Goal: Task Accomplishment & Management: Use online tool/utility

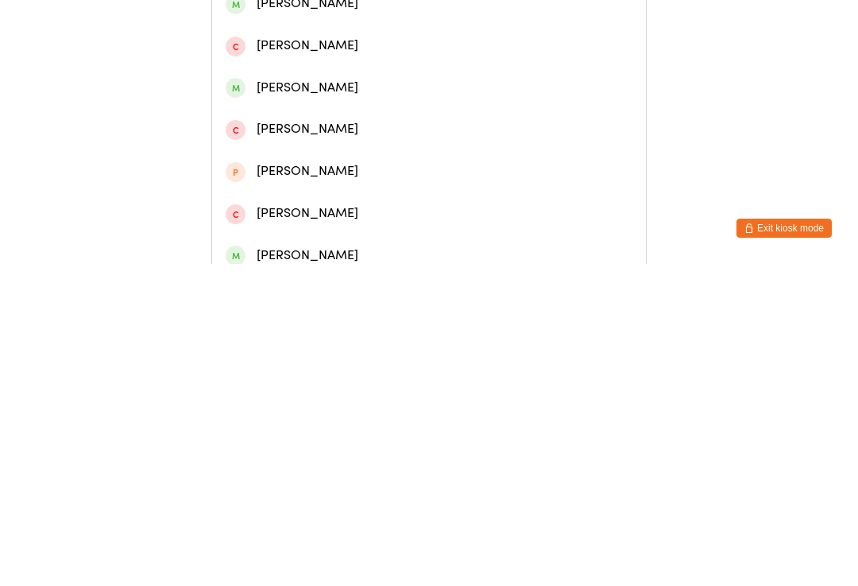
type input "[PERSON_NAME]"
click at [383, 164] on div "[PERSON_NAME]" at bounding box center [429, 157] width 407 height 21
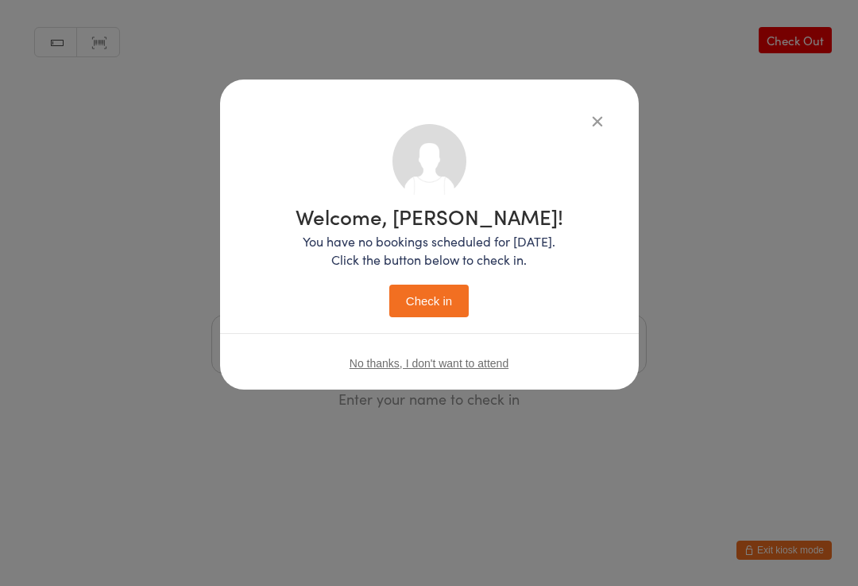
click at [432, 275] on div "Welcome, [PERSON_NAME]! You have no bookings scheduled for [DATE]. Click the bu…" at bounding box center [430, 261] width 268 height 111
click at [447, 289] on button "Check in" at bounding box center [428, 300] width 79 height 33
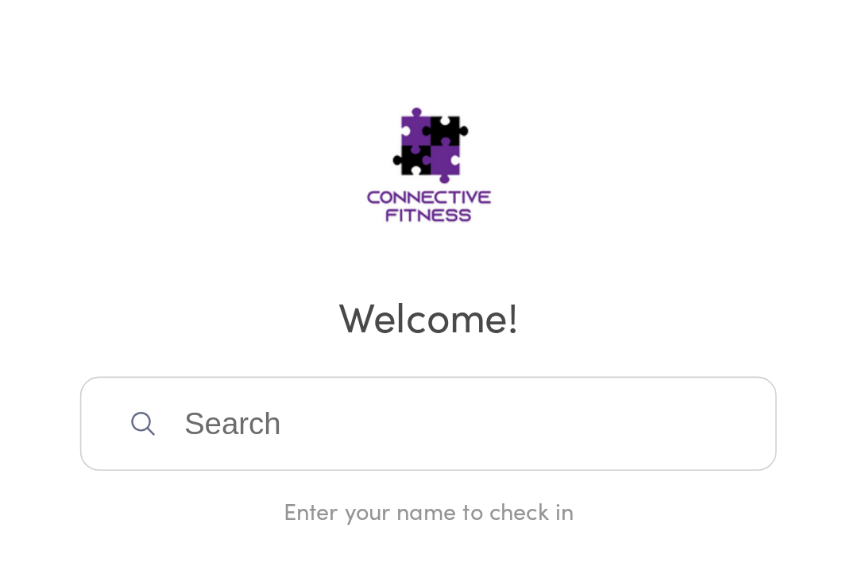
click at [410, 315] on input "search" at bounding box center [428, 344] width 435 height 59
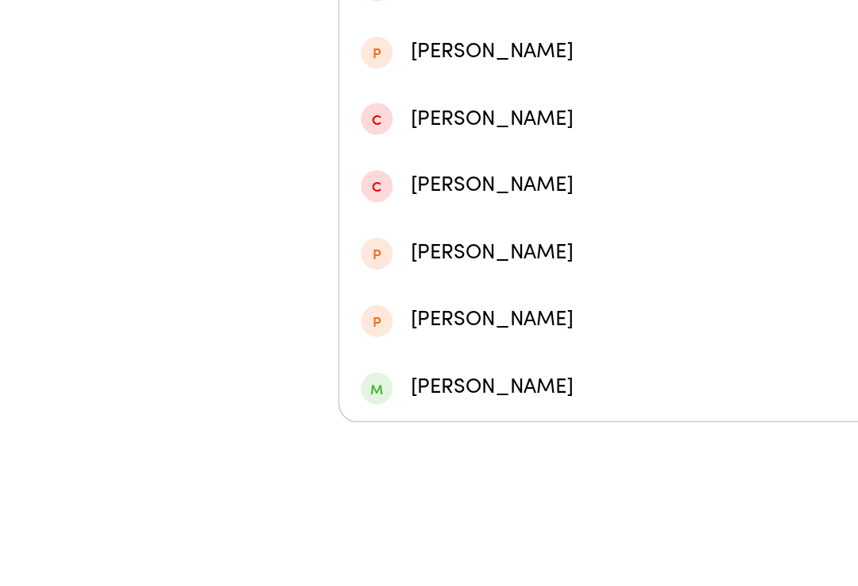
type input "Kiara"
click at [374, 301] on div "[PERSON_NAME]" at bounding box center [429, 311] width 407 height 21
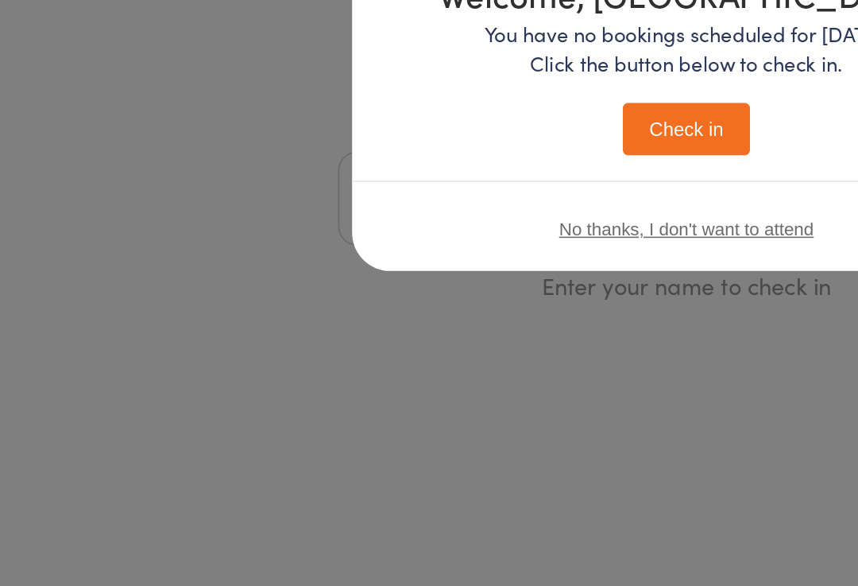
click at [427, 284] on button "Check in" at bounding box center [428, 300] width 79 height 33
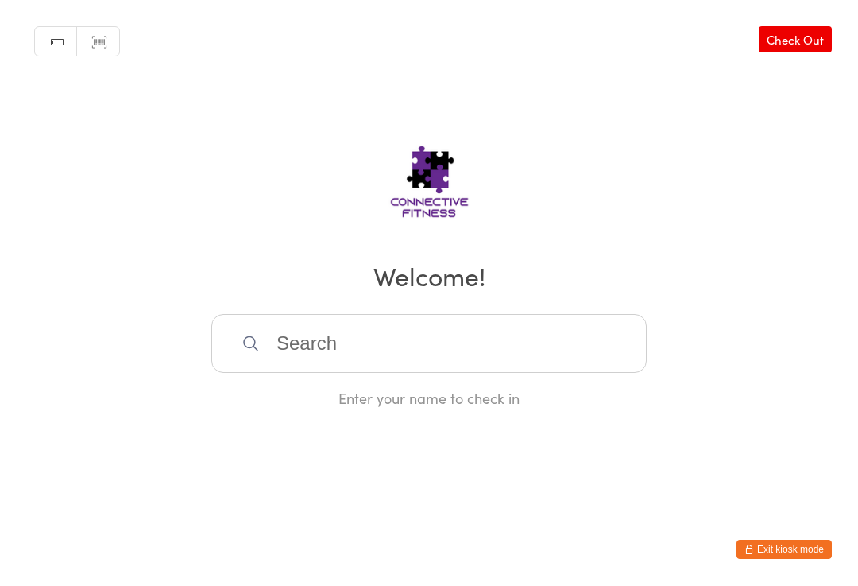
click at [408, 338] on input "search" at bounding box center [428, 344] width 435 height 59
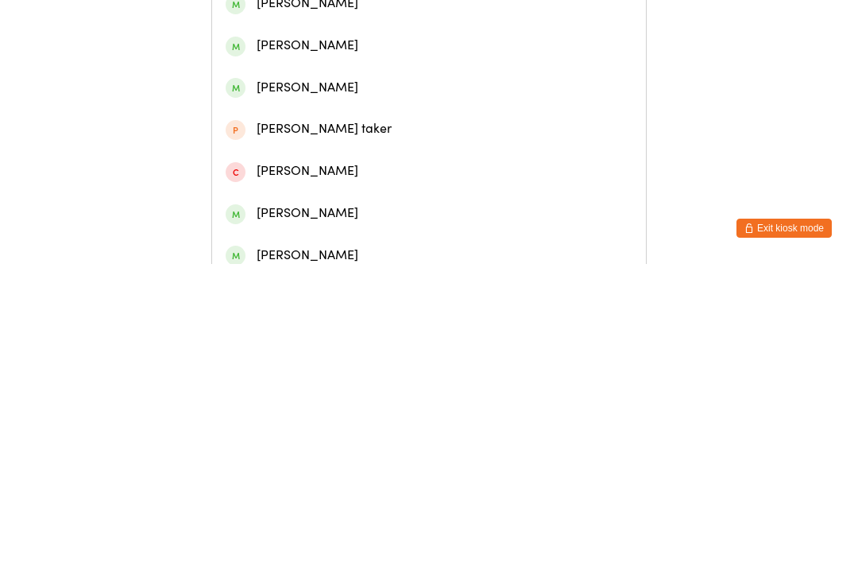
type input "[PERSON_NAME]"
click at [440, 82] on div "[PERSON_NAME]" at bounding box center [429, 73] width 407 height 21
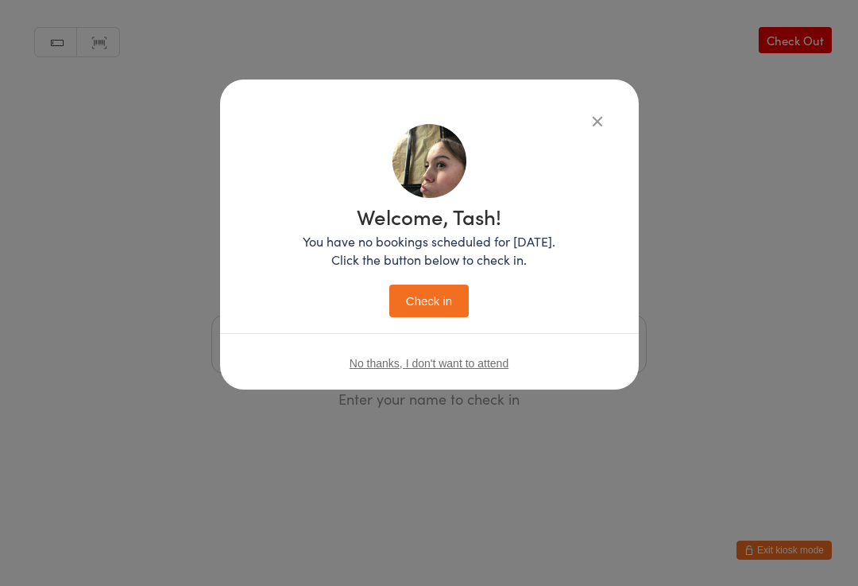
click at [439, 300] on button "Check in" at bounding box center [428, 300] width 79 height 33
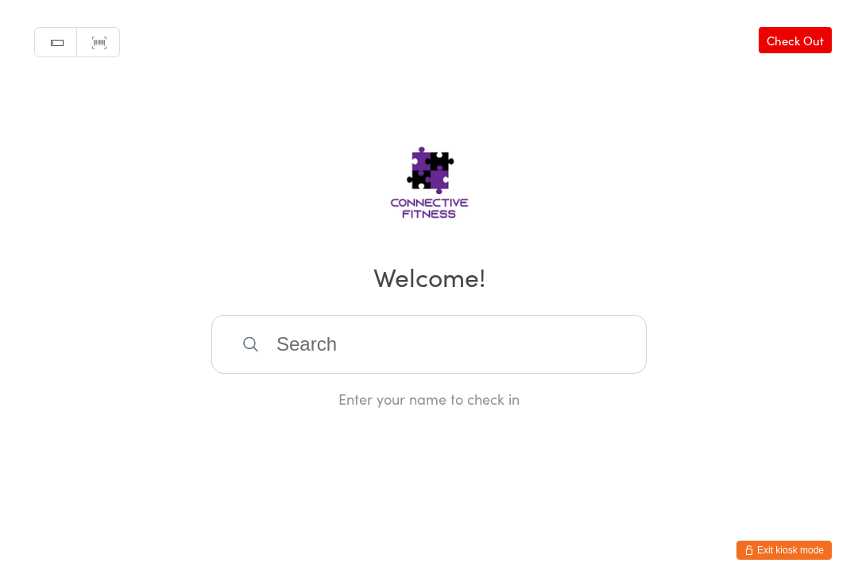
click at [355, 358] on input "search" at bounding box center [428, 344] width 435 height 59
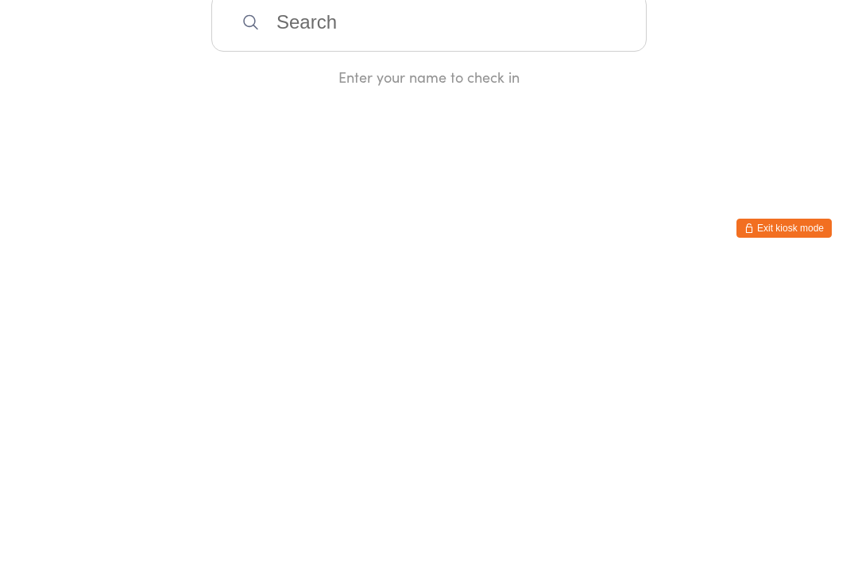
type input "A"
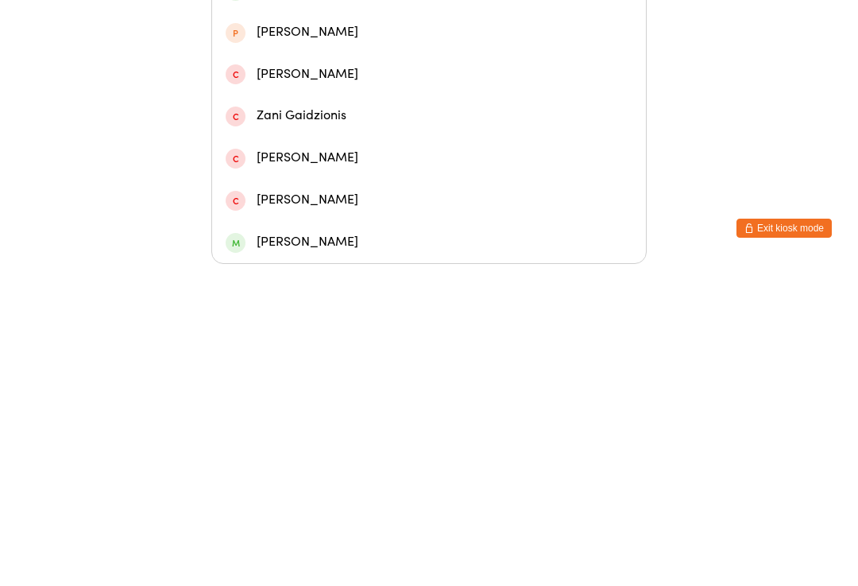
type input "Zan"
click at [339, 259] on div "[PERSON_NAME]" at bounding box center [429, 269] width 407 height 21
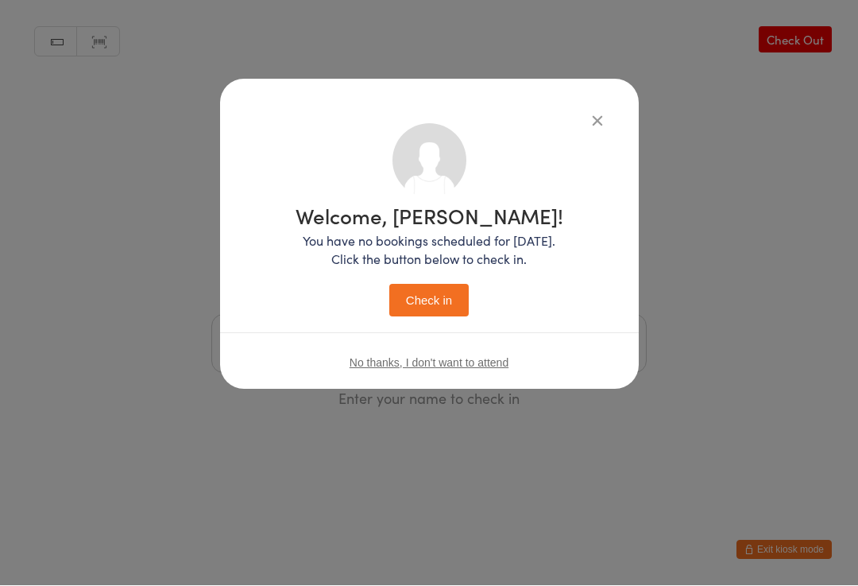
click at [438, 304] on button "Check in" at bounding box center [428, 300] width 79 height 33
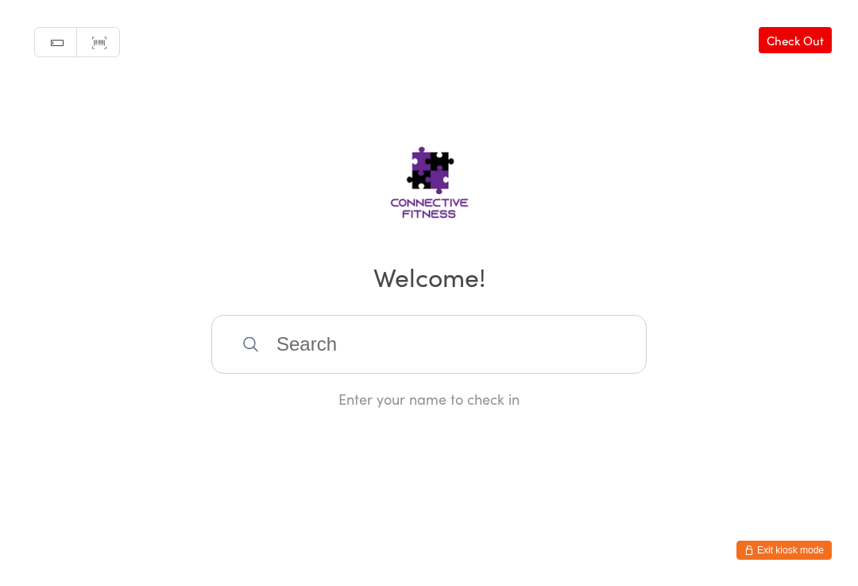
click at [490, 339] on input "search" at bounding box center [428, 344] width 435 height 59
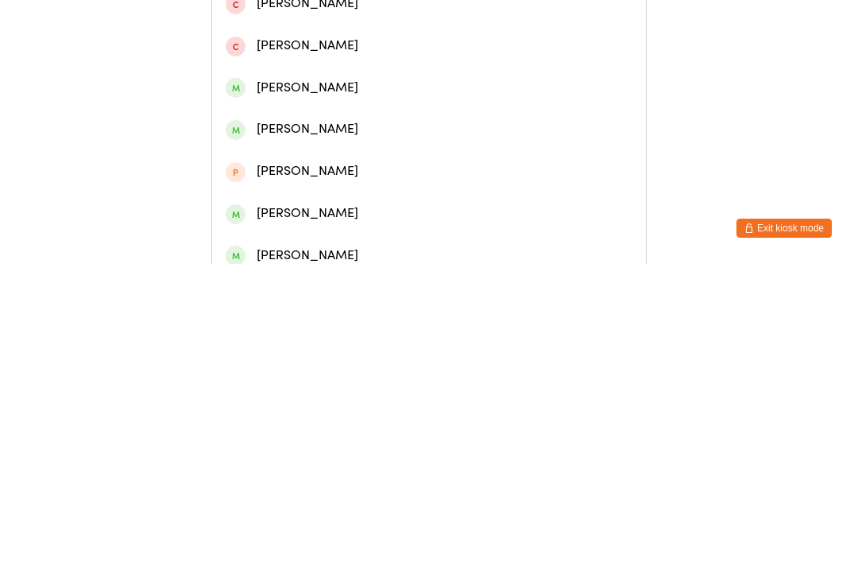
type input "[PERSON_NAME]"
click at [359, 210] on div "[PERSON_NAME]" at bounding box center [429, 199] width 407 height 21
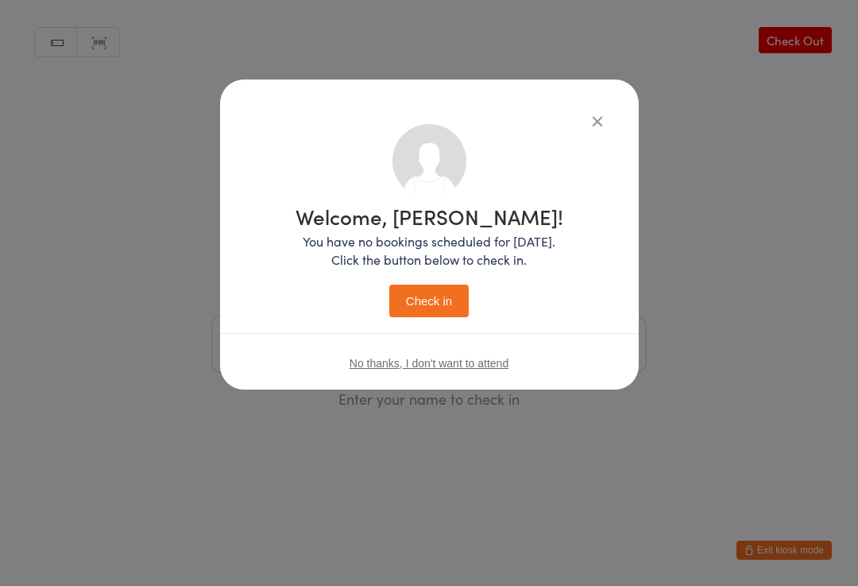
click at [441, 290] on button "Check in" at bounding box center [428, 300] width 79 height 33
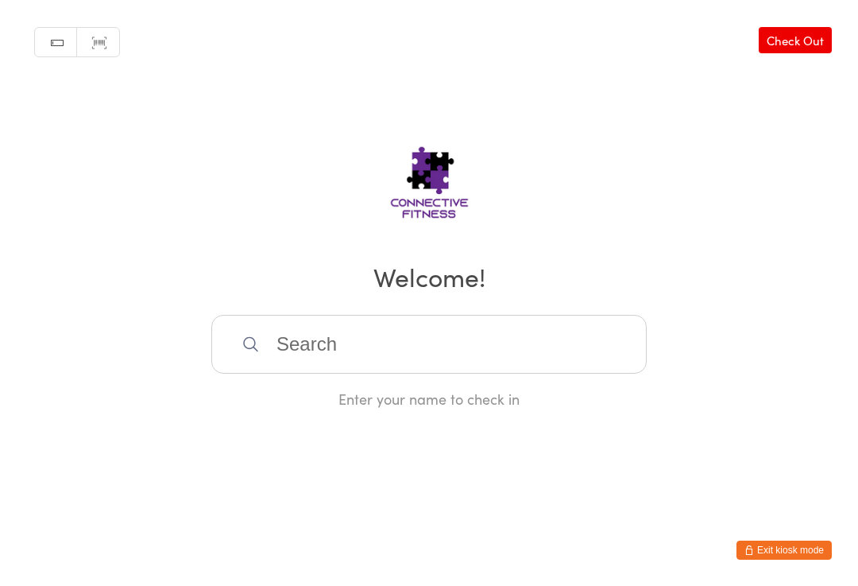
click at [413, 337] on input "search" at bounding box center [428, 344] width 435 height 59
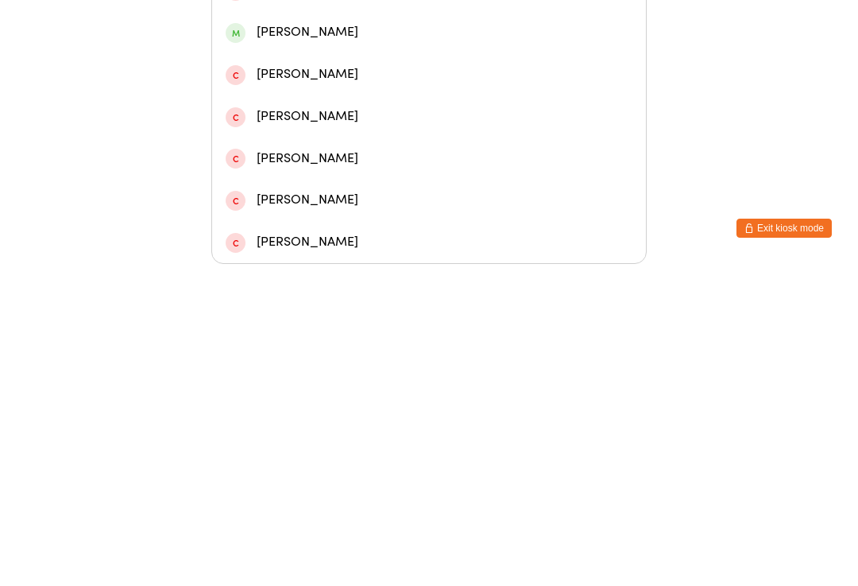
type input "[PERSON_NAME]"
click at [337, 133] on div "[PERSON_NAME]" at bounding box center [429, 143] width 407 height 21
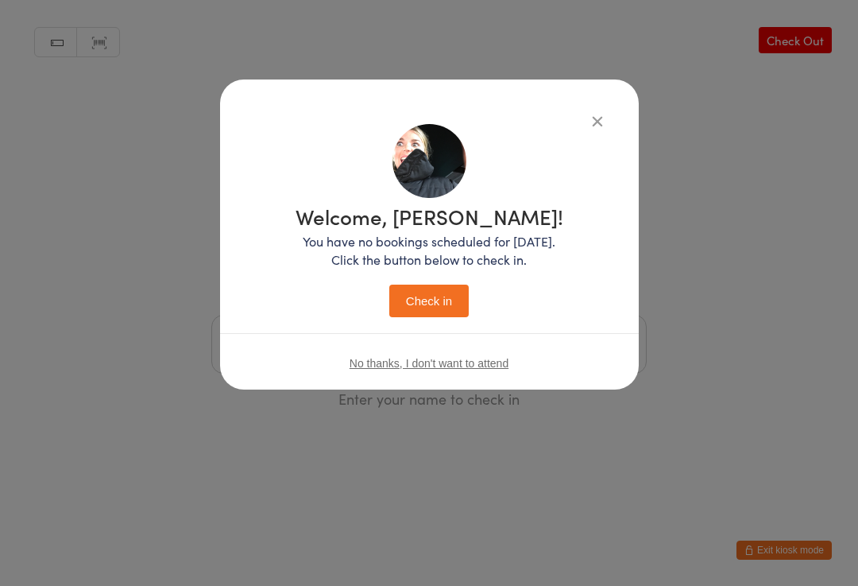
click at [445, 297] on button "Check in" at bounding box center [428, 300] width 79 height 33
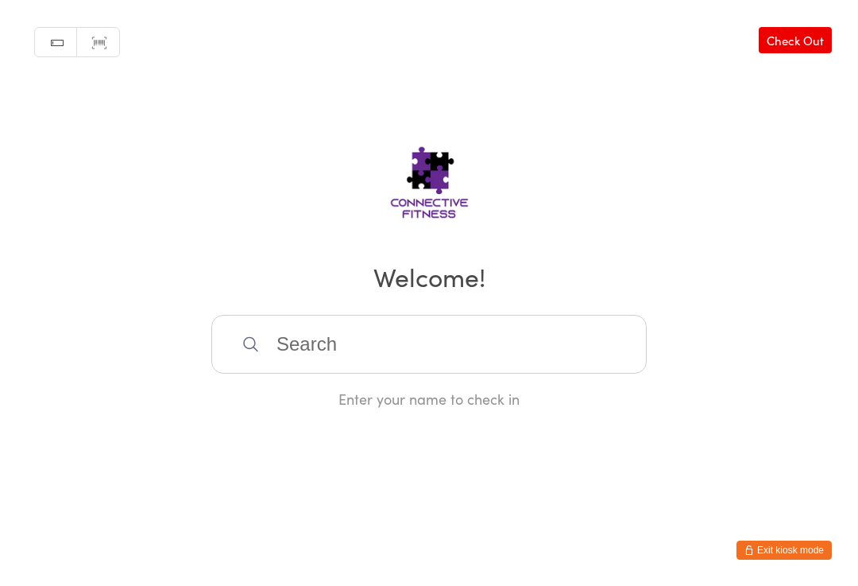
click at [451, 353] on input "search" at bounding box center [428, 344] width 435 height 59
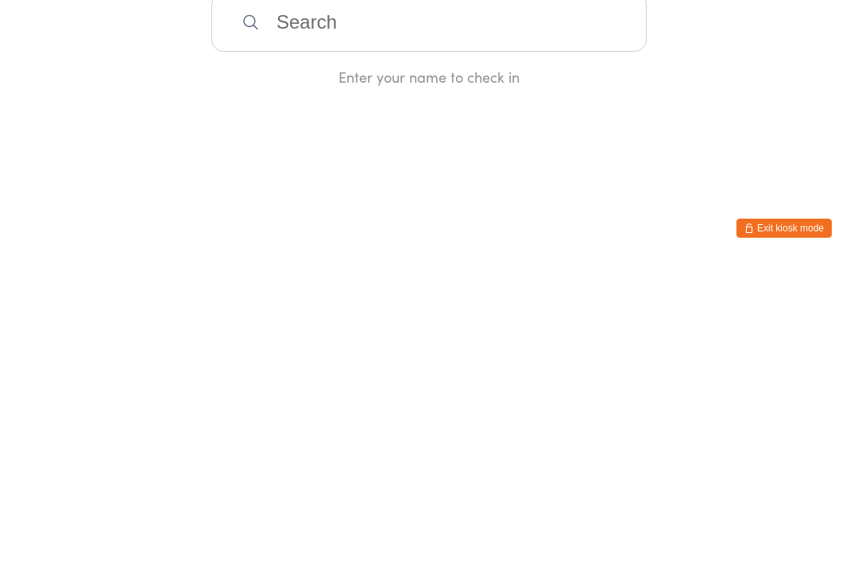
click at [720, 149] on html "You have now entered Kiosk Mode. Members will be able to check themselves in us…" at bounding box center [429, 293] width 858 height 586
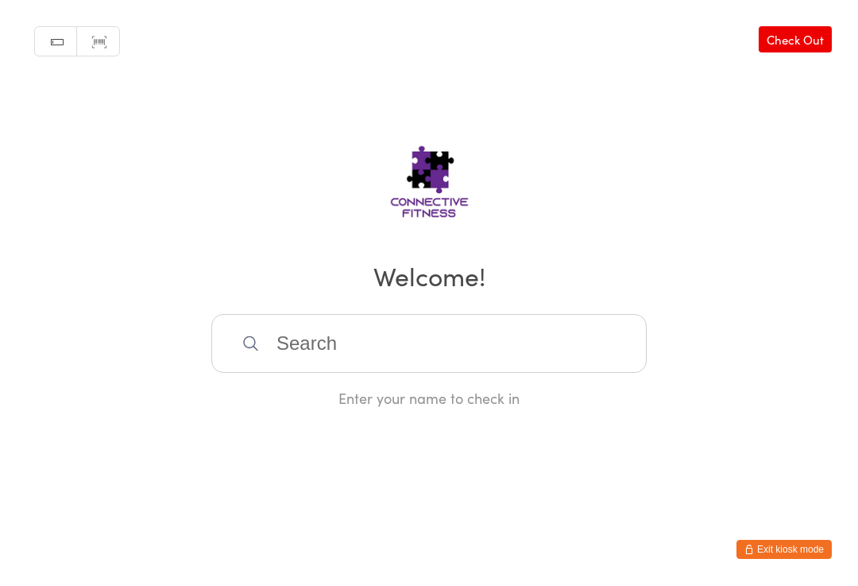
click at [465, 349] on input "search" at bounding box center [428, 344] width 435 height 59
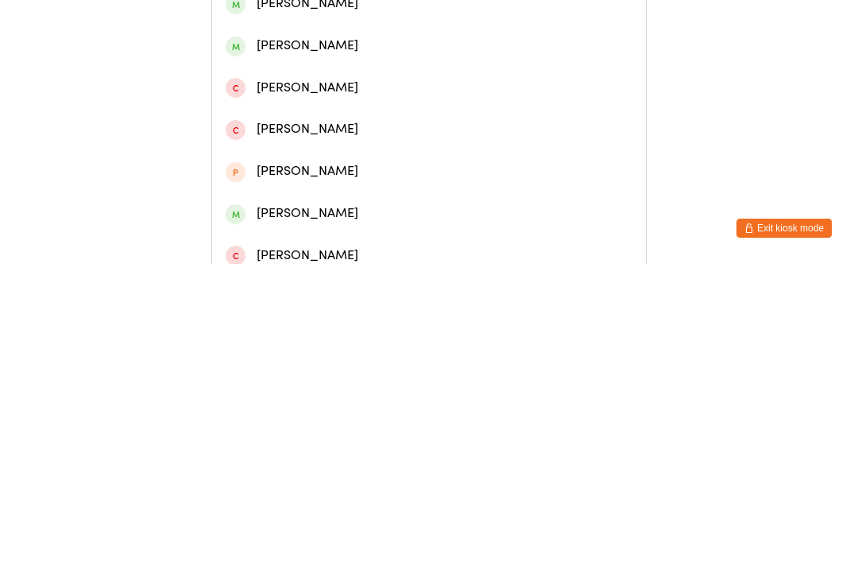
type input "[PERSON_NAME]"
click at [436, 75] on div "[PERSON_NAME]" at bounding box center [429, 73] width 407 height 21
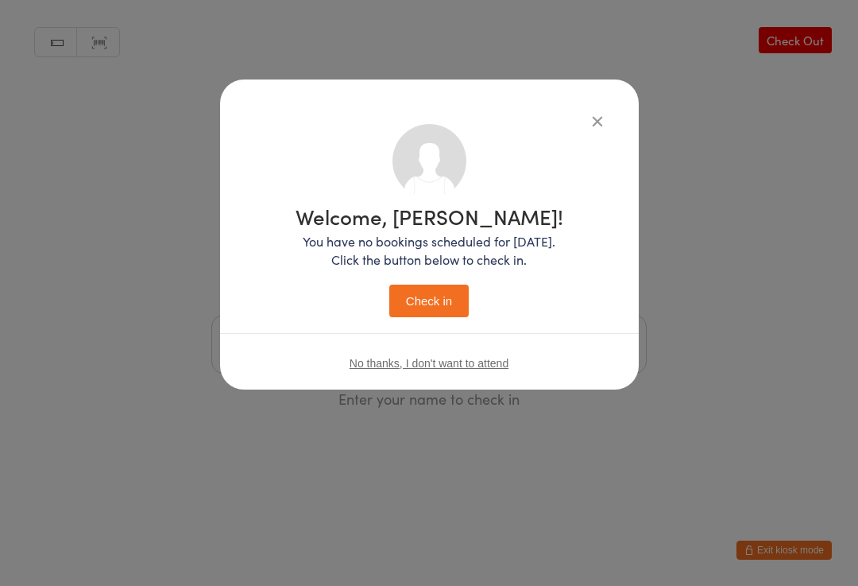
click at [455, 308] on button "Check in" at bounding box center [428, 300] width 79 height 33
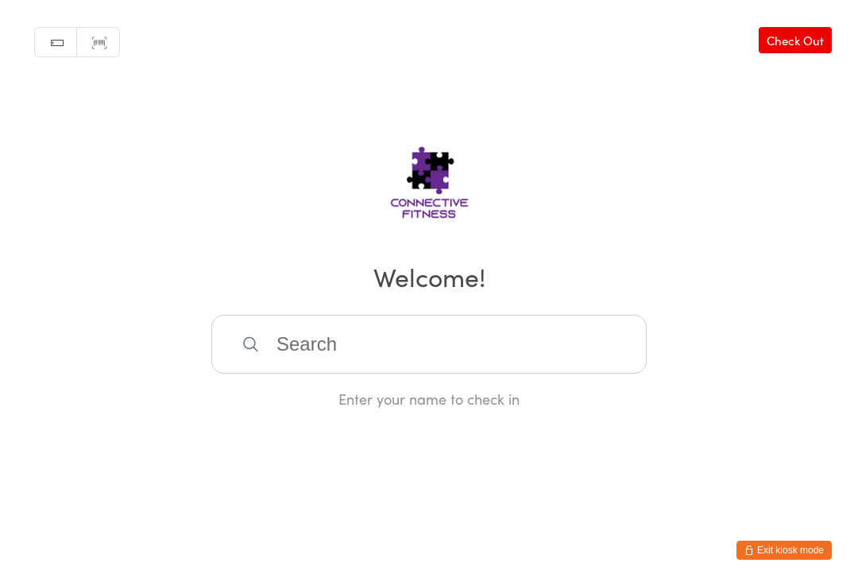
click at [518, 373] on input "search" at bounding box center [428, 344] width 435 height 59
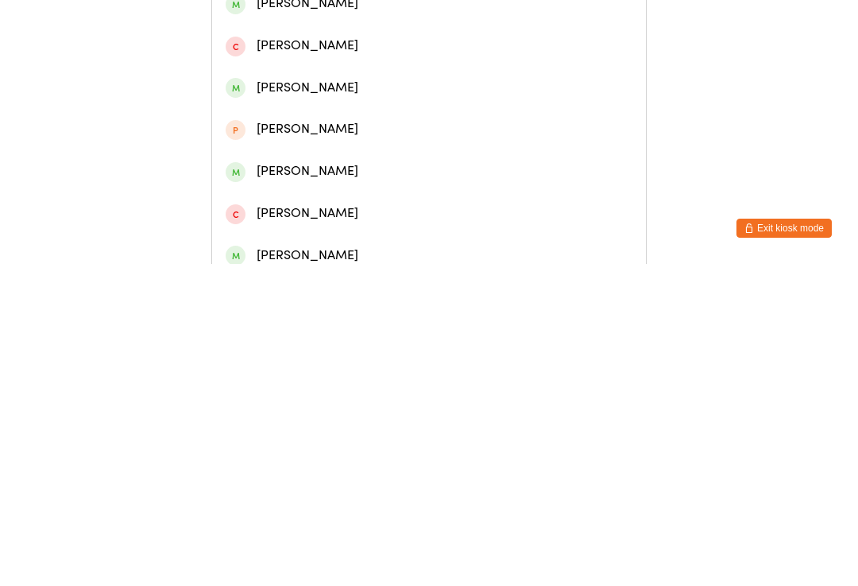
type input "M"
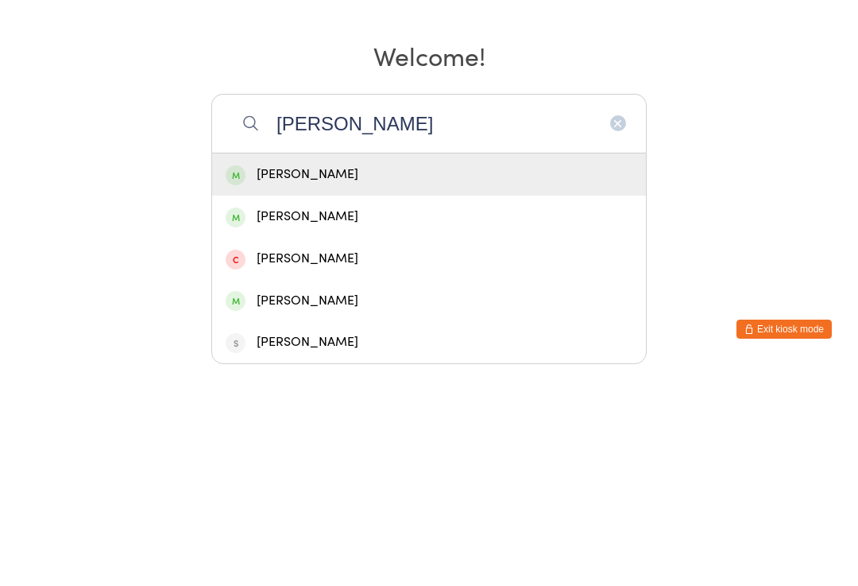
type input "[PERSON_NAME]"
click at [414, 385] on div "[PERSON_NAME]" at bounding box center [429, 395] width 407 height 21
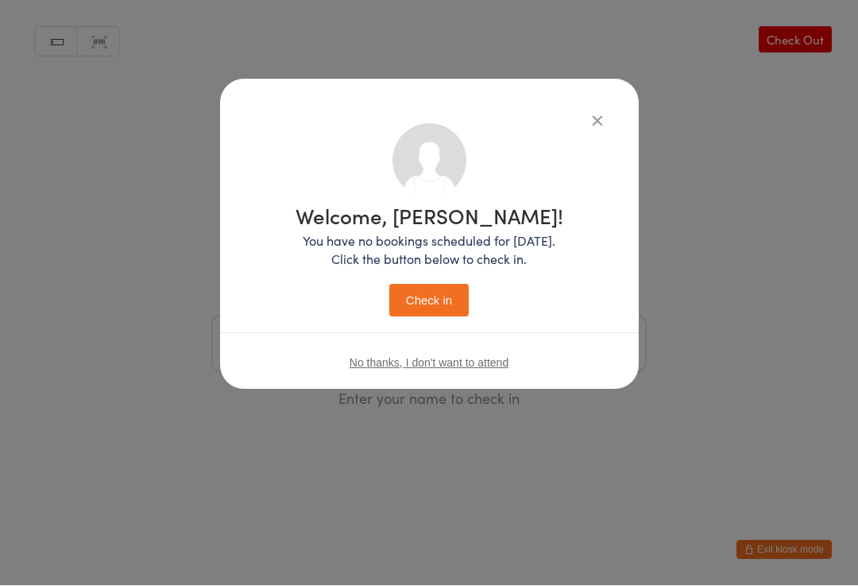
click at [448, 306] on button "Check in" at bounding box center [428, 300] width 79 height 33
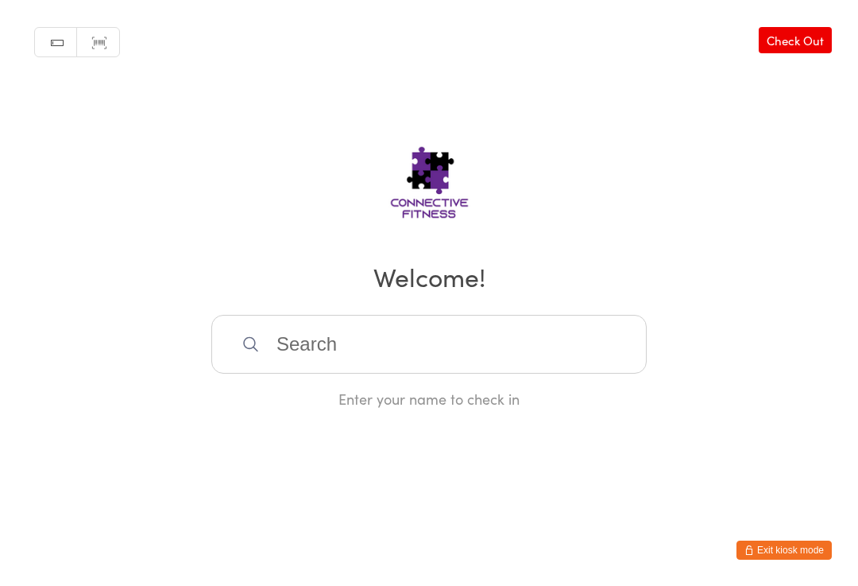
click at [451, 373] on input "search" at bounding box center [428, 344] width 435 height 59
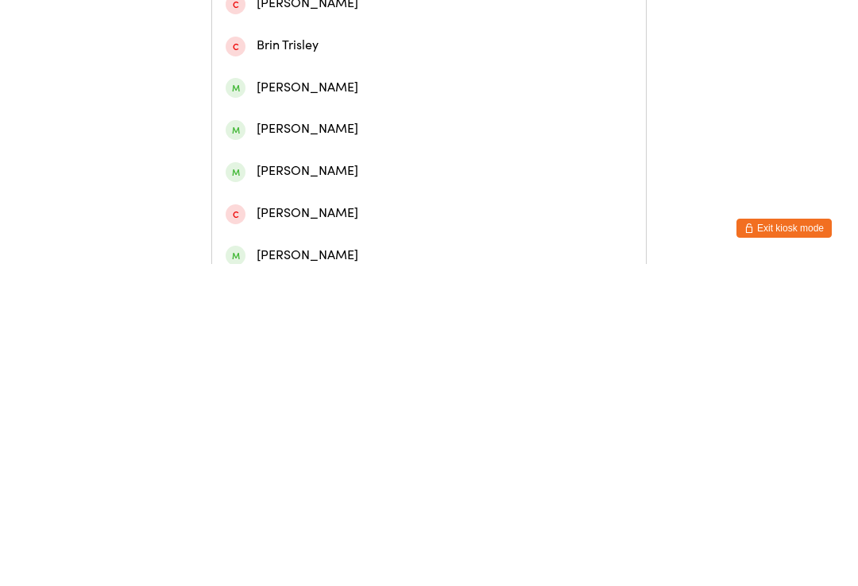
type input "[PERSON_NAME]"
click at [431, 66] on div "[PERSON_NAME]" at bounding box center [429, 73] width 434 height 42
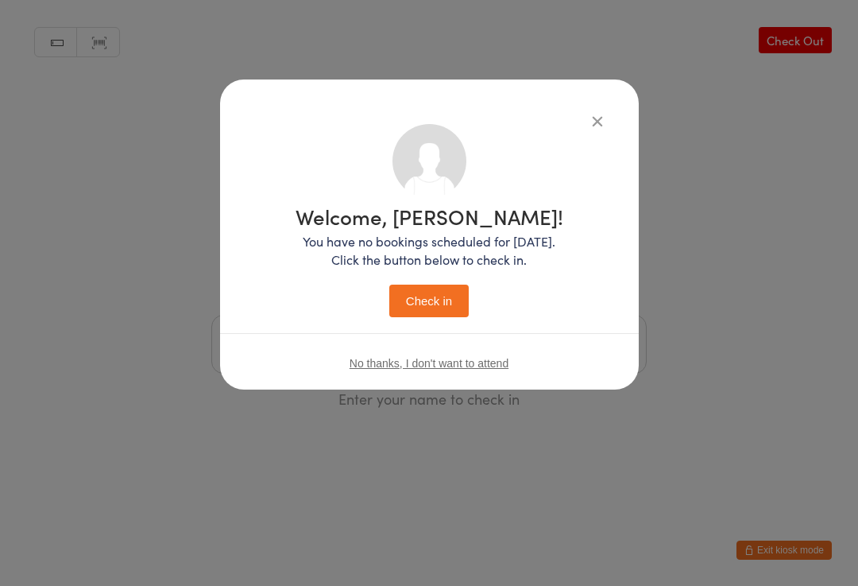
click at [447, 308] on button "Check in" at bounding box center [428, 300] width 79 height 33
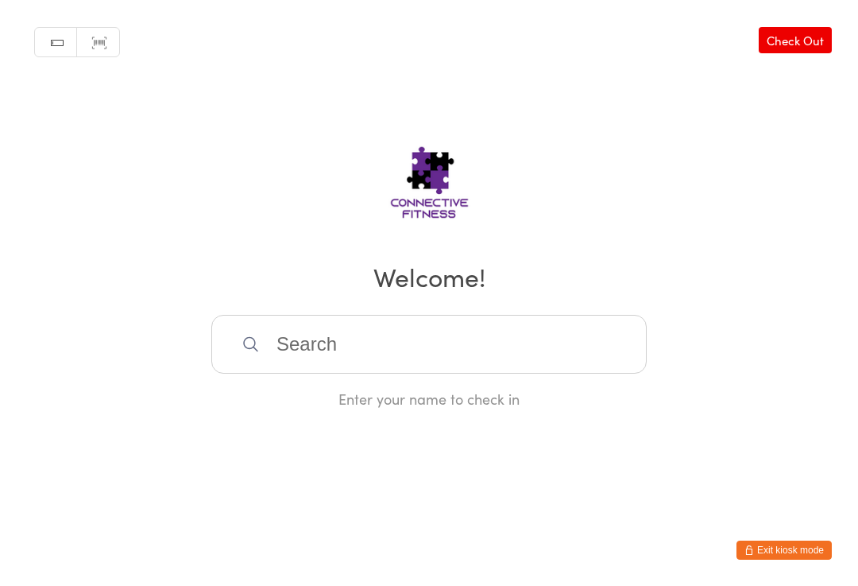
click at [350, 358] on input "search" at bounding box center [428, 344] width 435 height 59
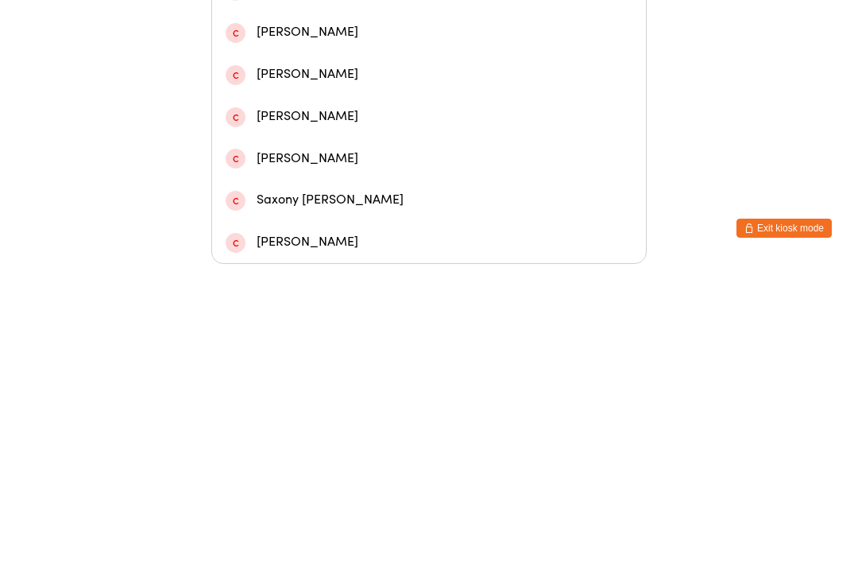
type input "Crawf"
click at [309, 218] on div "[PERSON_NAME]" at bounding box center [429, 228] width 407 height 21
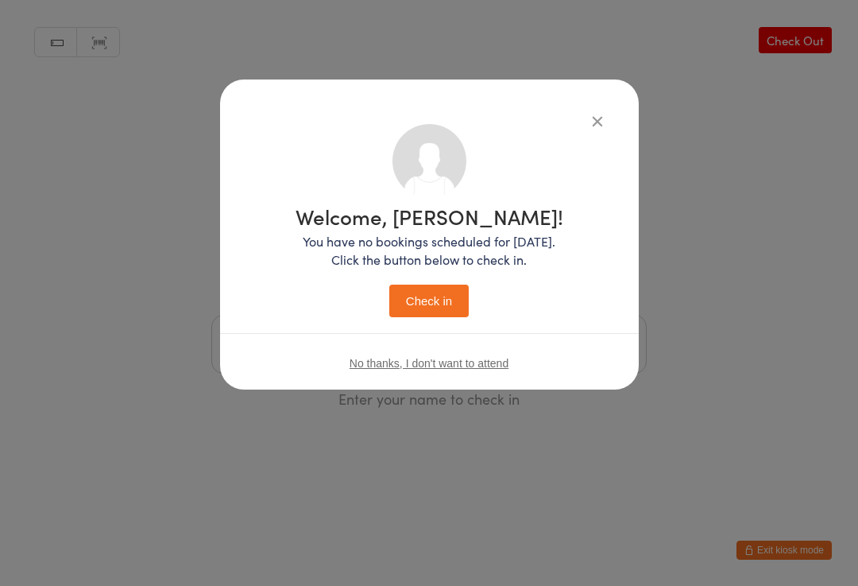
click at [435, 304] on button "Check in" at bounding box center [428, 300] width 79 height 33
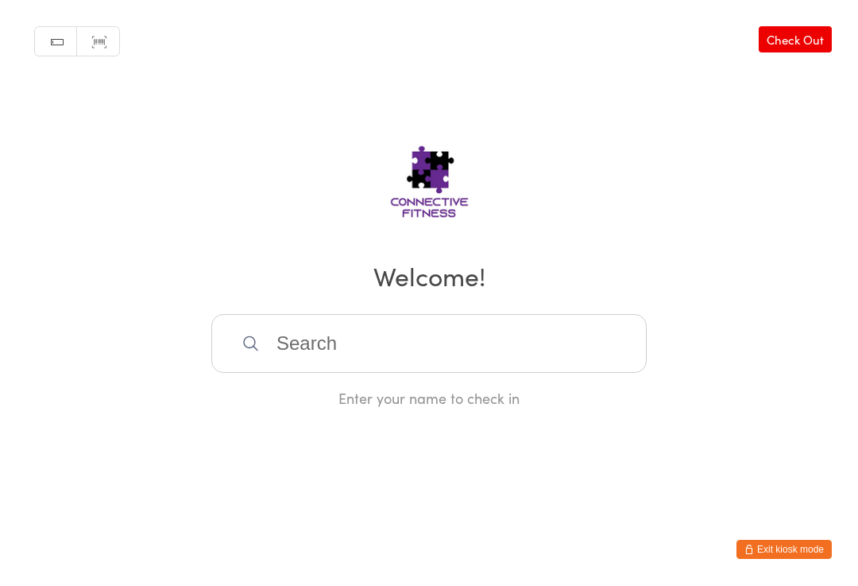
click at [283, 361] on input "search" at bounding box center [428, 344] width 435 height 59
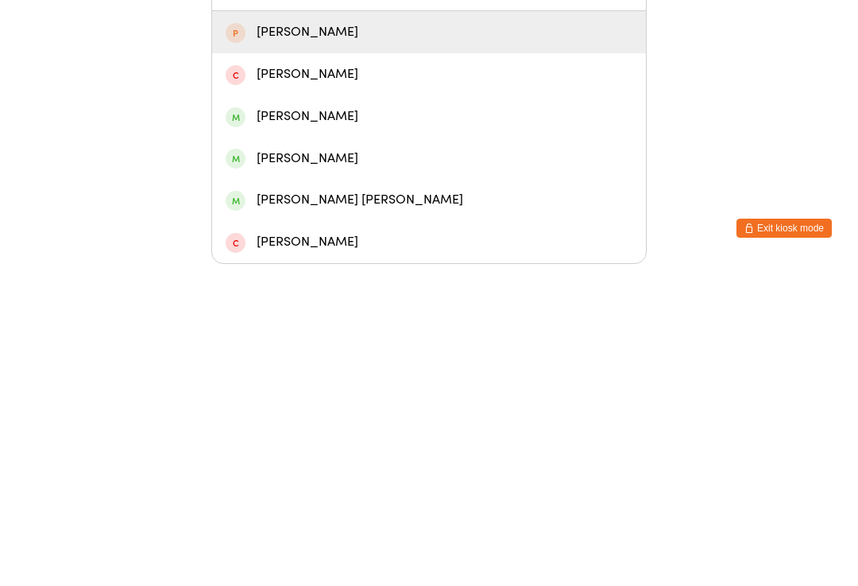
type input "[PERSON_NAME]"
click at [309, 343] on div "[PERSON_NAME]" at bounding box center [429, 353] width 407 height 21
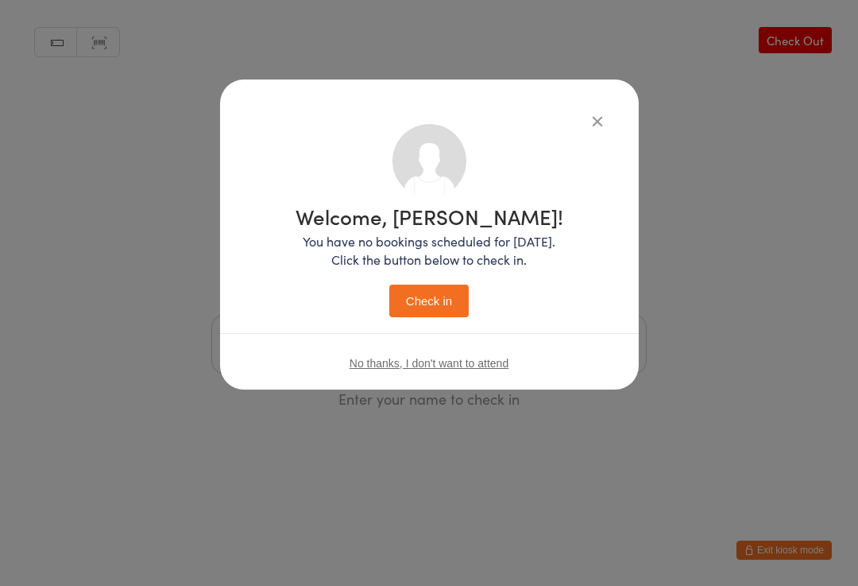
click at [424, 296] on button "Check in" at bounding box center [428, 300] width 79 height 33
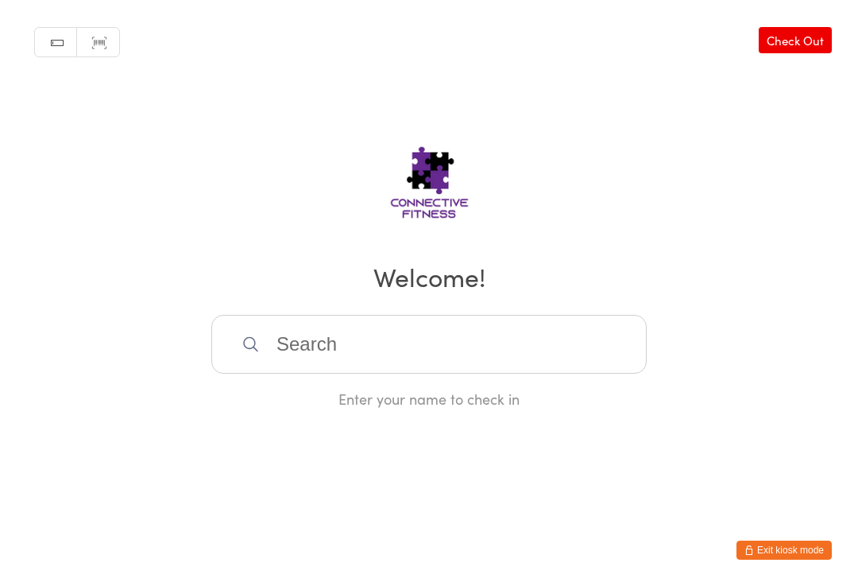
click at [397, 351] on input "search" at bounding box center [428, 344] width 435 height 59
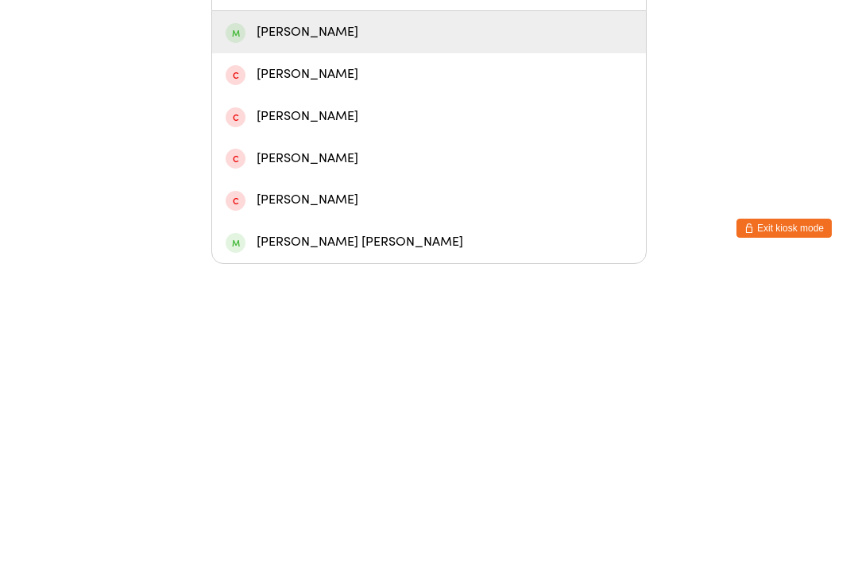
type input "Kass"
click at [397, 343] on div "[PERSON_NAME]" at bounding box center [429, 353] width 407 height 21
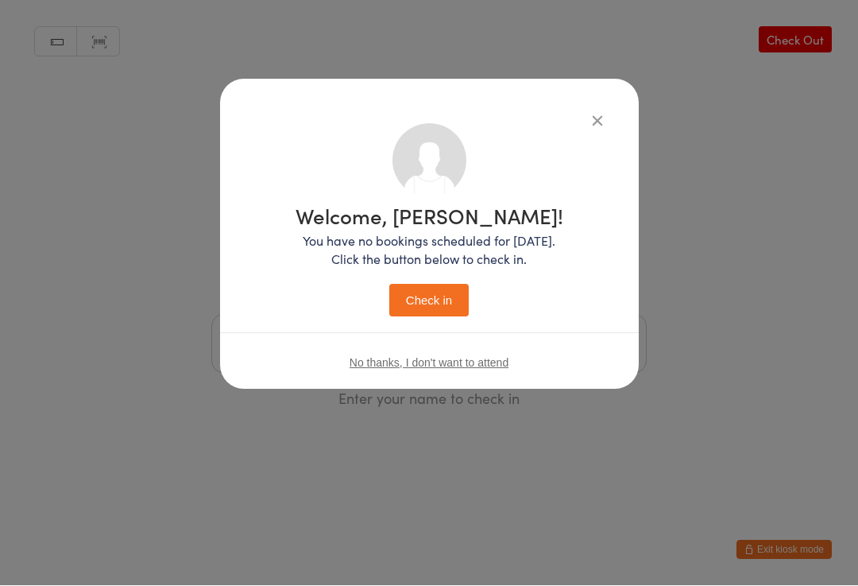
click at [435, 286] on button "Check in" at bounding box center [428, 300] width 79 height 33
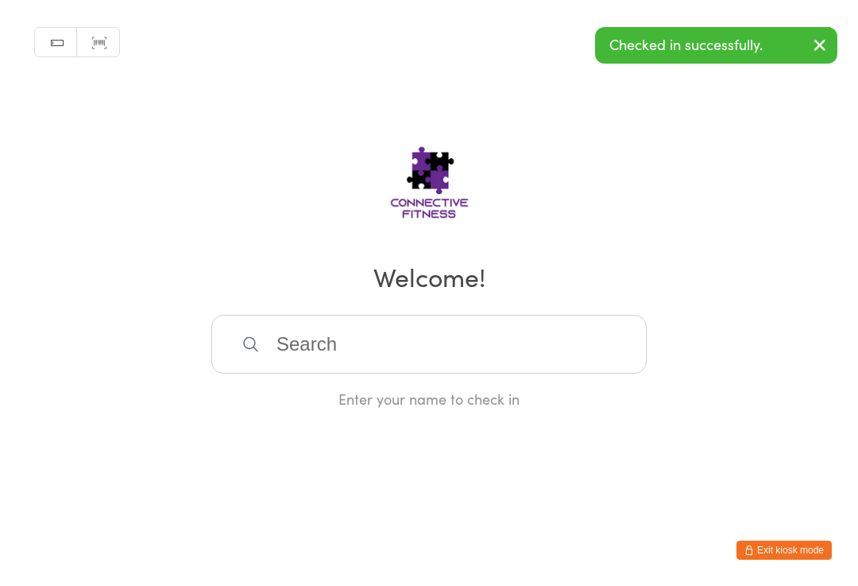
click at [338, 350] on input "search" at bounding box center [428, 344] width 435 height 59
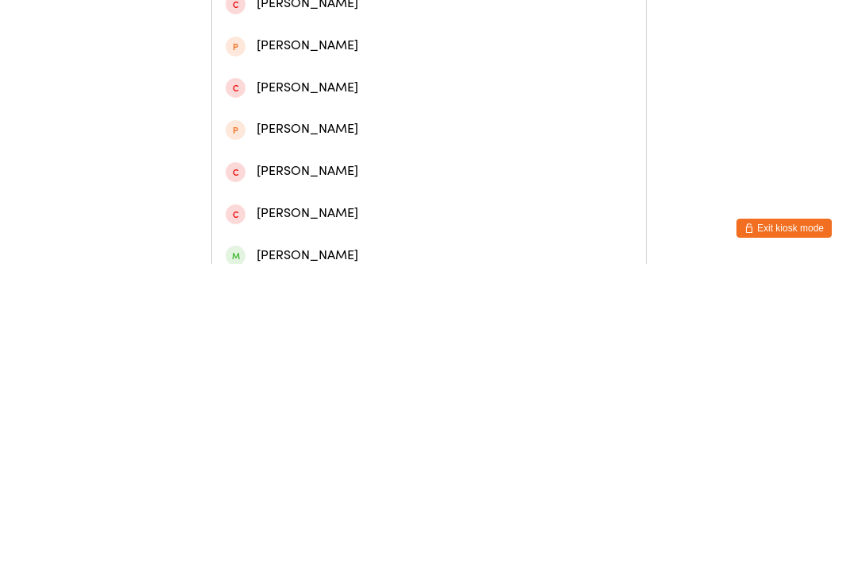
type input "[PERSON_NAME]"
click at [384, 78] on div "[PERSON_NAME]" at bounding box center [429, 73] width 407 height 21
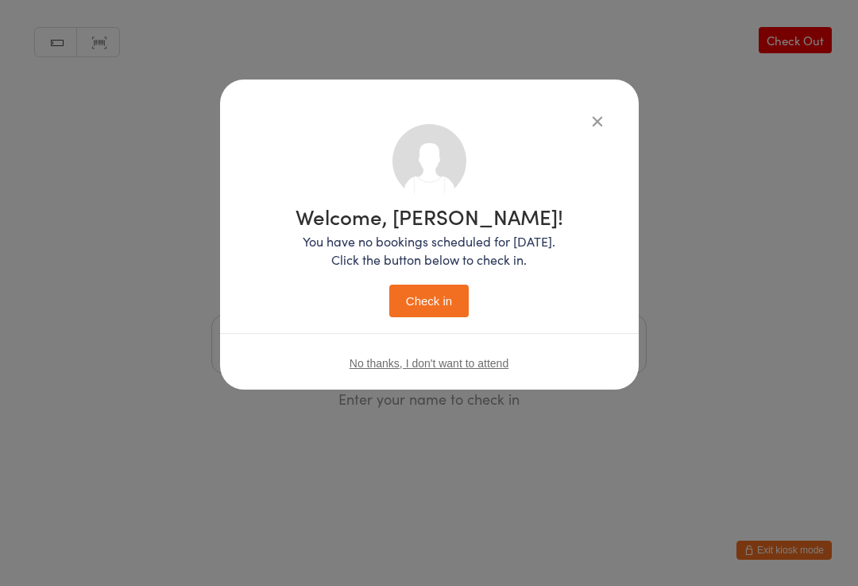
click at [440, 301] on button "Check in" at bounding box center [428, 300] width 79 height 33
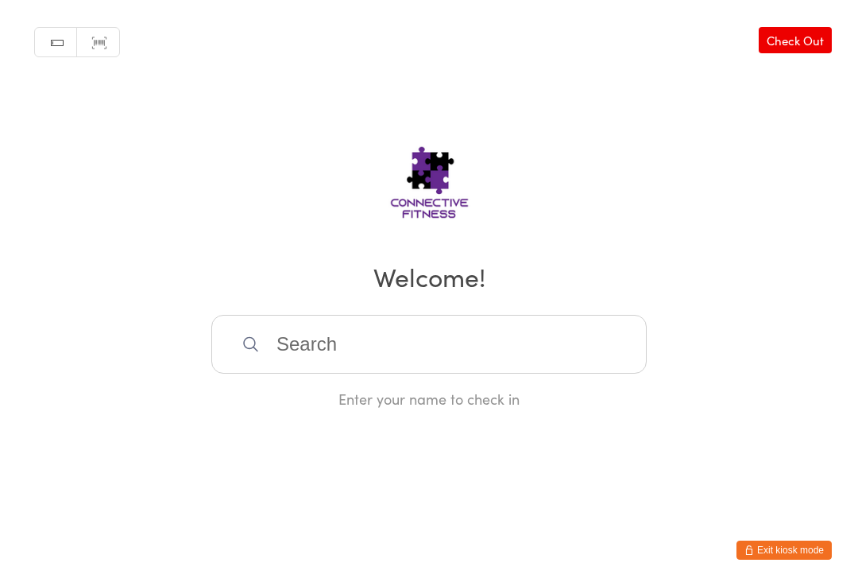
click at [422, 346] on input "search" at bounding box center [428, 344] width 435 height 59
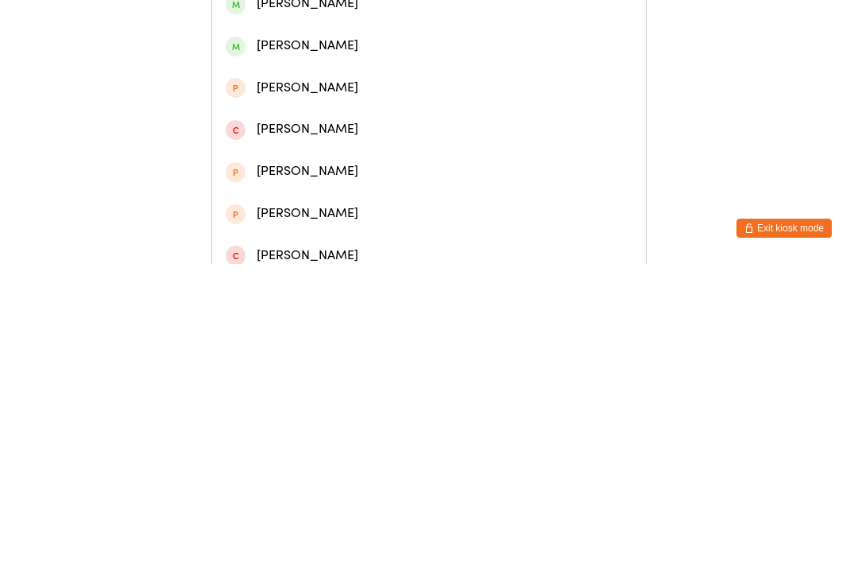
type input "[PERSON_NAME]"
click at [330, 126] on div "[PERSON_NAME]" at bounding box center [429, 115] width 407 height 21
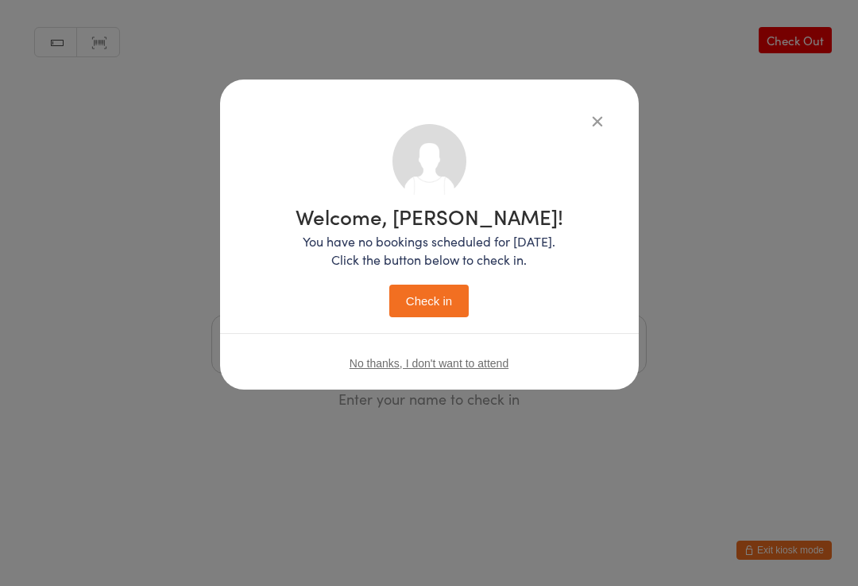
click at [433, 303] on button "Check in" at bounding box center [428, 300] width 79 height 33
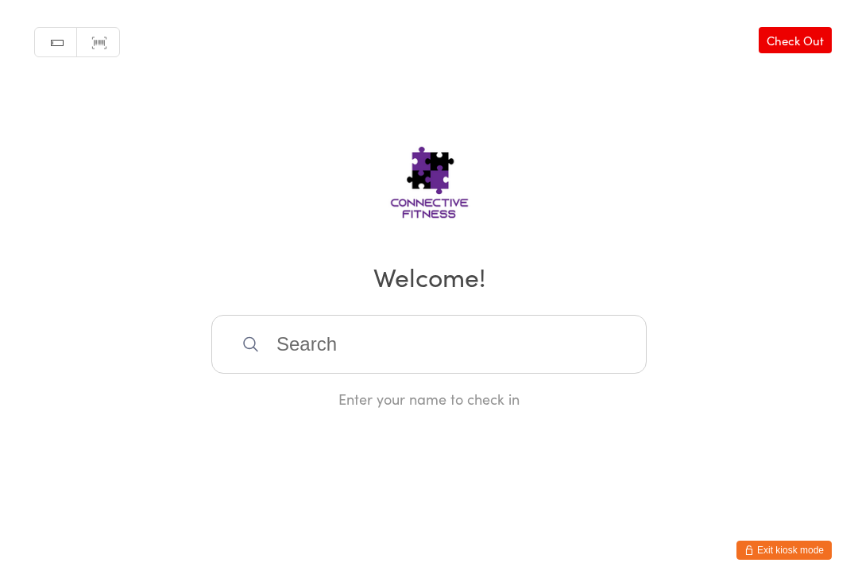
click at [802, 44] on link "Check Out" at bounding box center [795, 40] width 73 height 26
click at [409, 355] on input "search" at bounding box center [428, 344] width 435 height 59
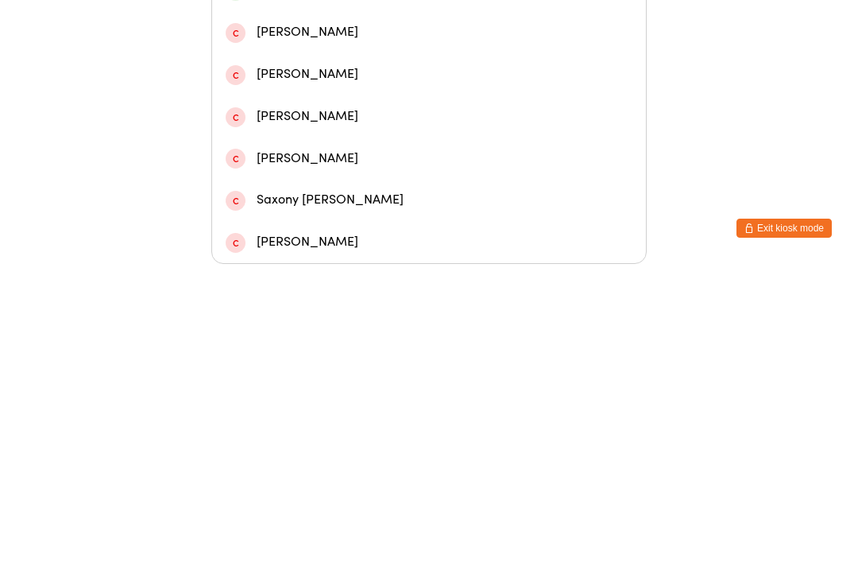
type input "Crawf"
click at [316, 218] on div "[PERSON_NAME]" at bounding box center [429, 228] width 407 height 21
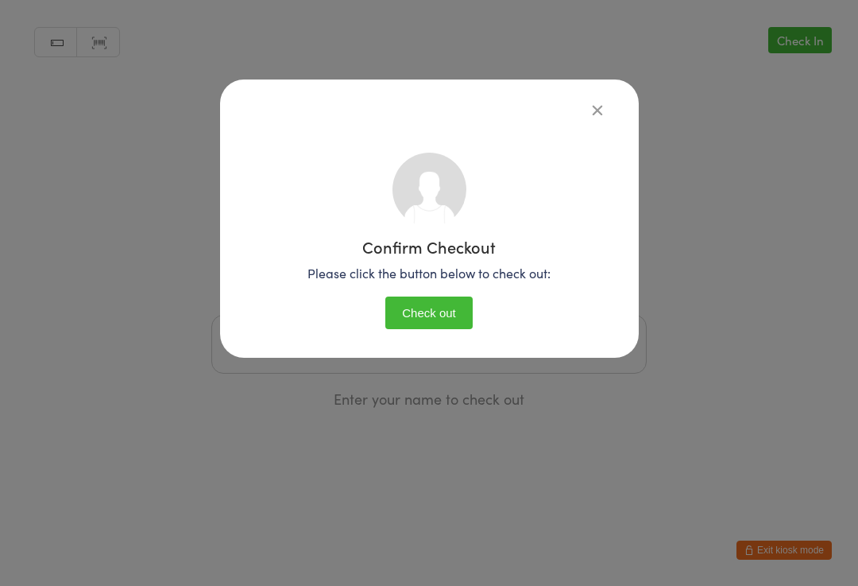
click at [444, 319] on button "Check out" at bounding box center [428, 312] width 87 height 33
